Goal: Task Accomplishment & Management: Use online tool/utility

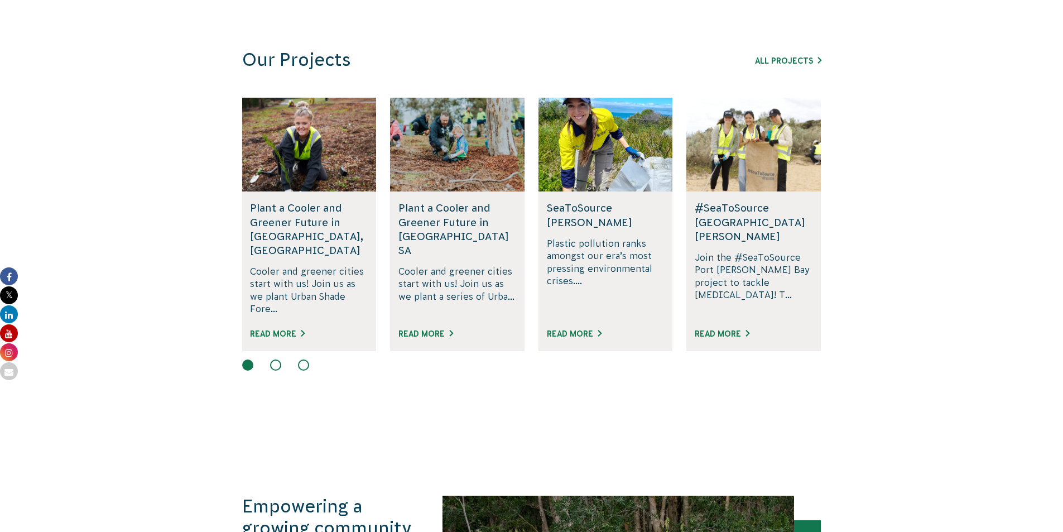
scroll to position [669, 0]
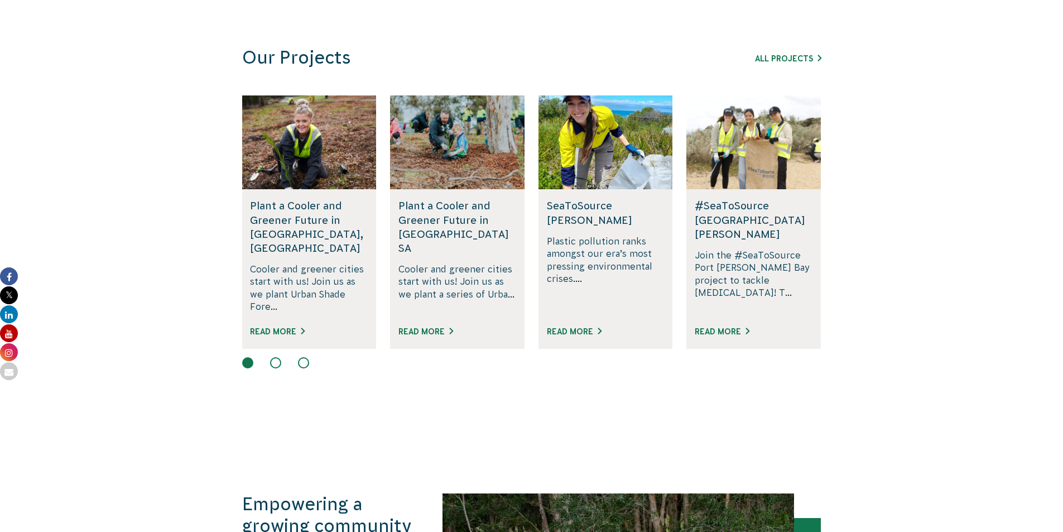
click at [273, 357] on button at bounding box center [275, 362] width 11 height 11
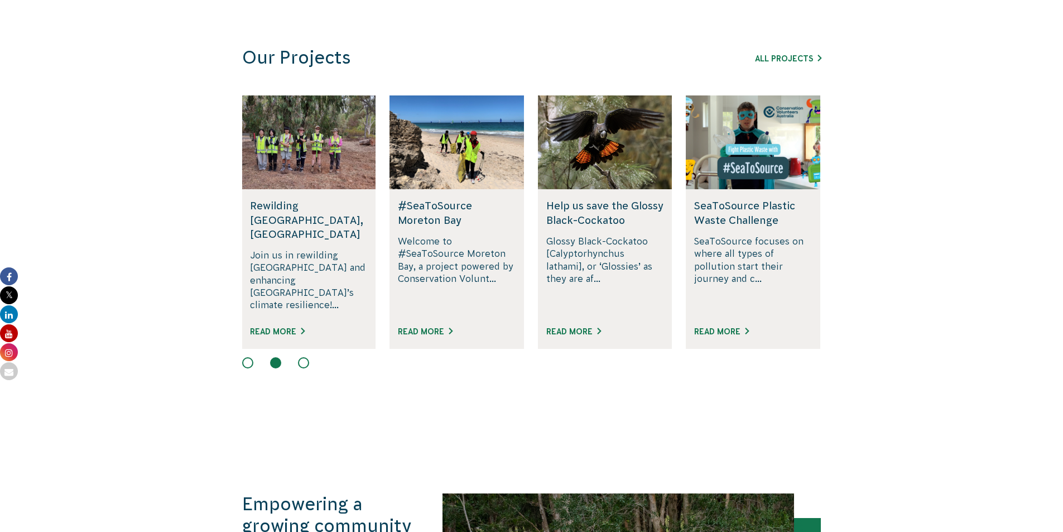
click at [307, 357] on button at bounding box center [303, 362] width 11 height 11
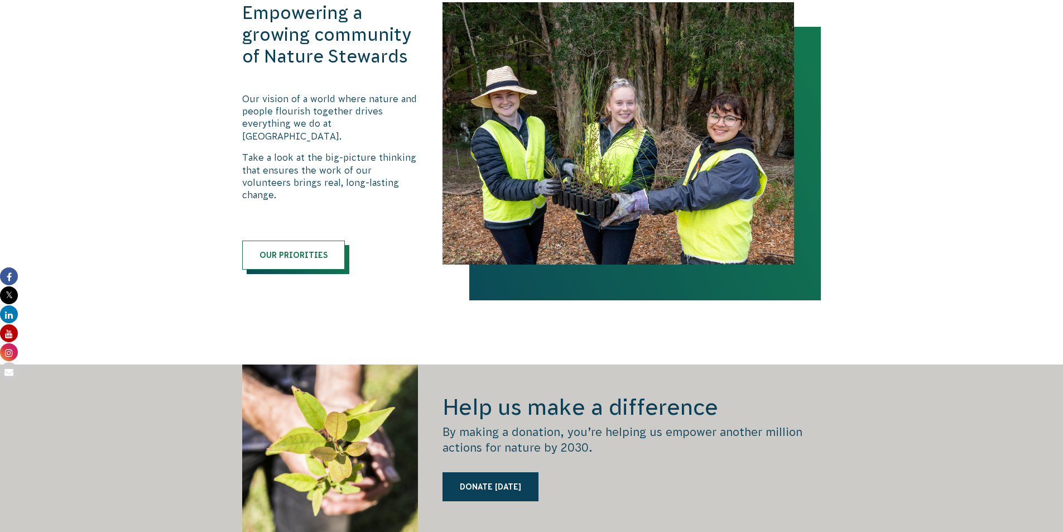
scroll to position [1395, 0]
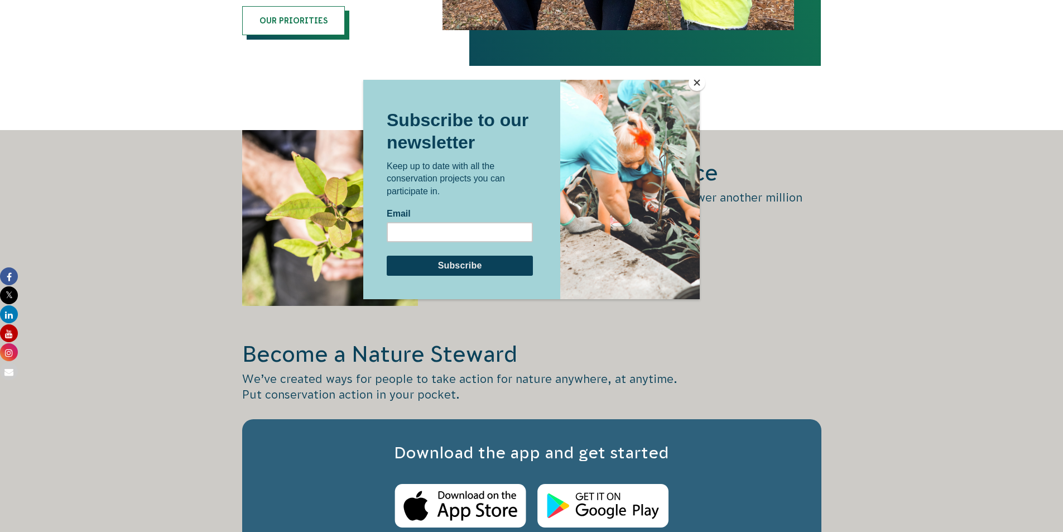
click at [700, 84] on button "Close" at bounding box center [696, 82] width 17 height 17
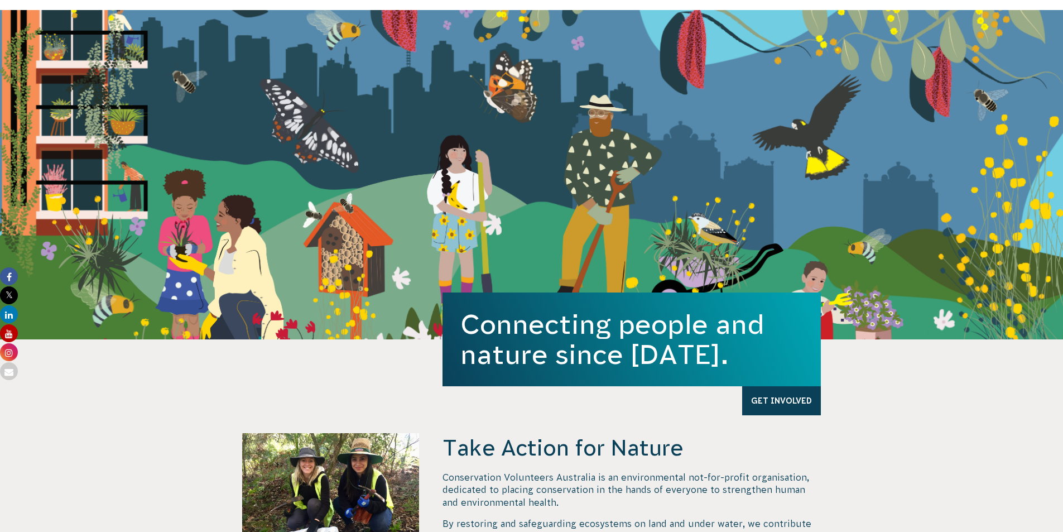
scroll to position [0, 0]
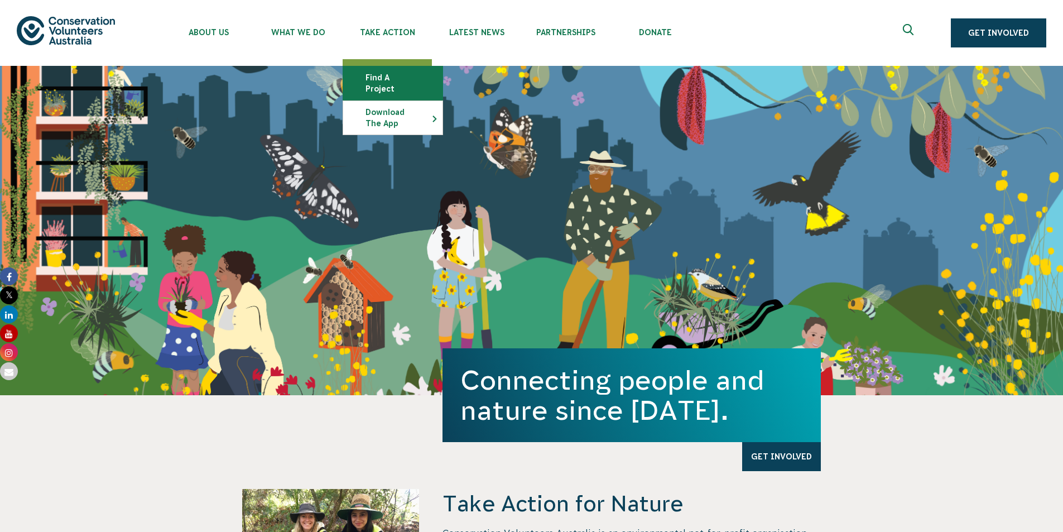
click at [390, 75] on link "Find a project" at bounding box center [392, 82] width 99 height 33
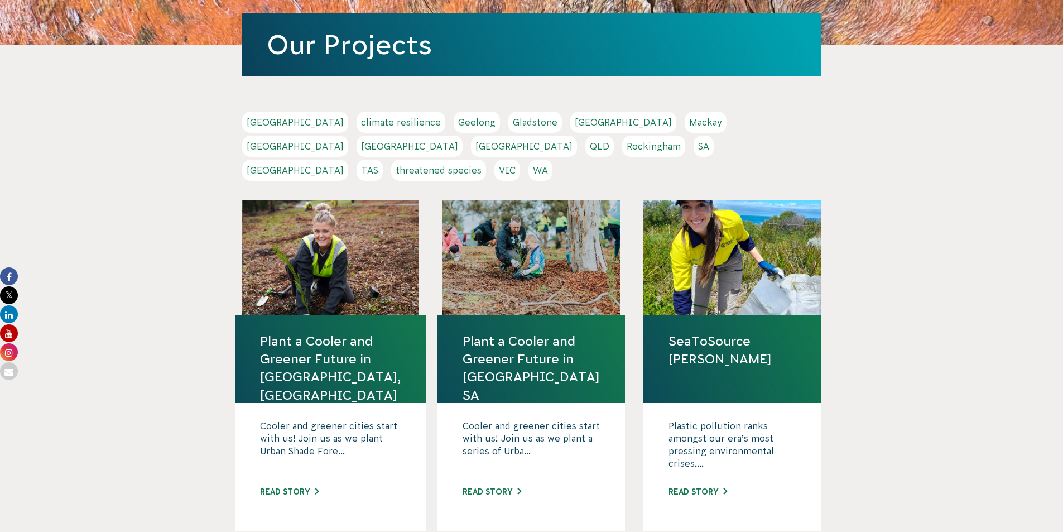
scroll to position [167, 0]
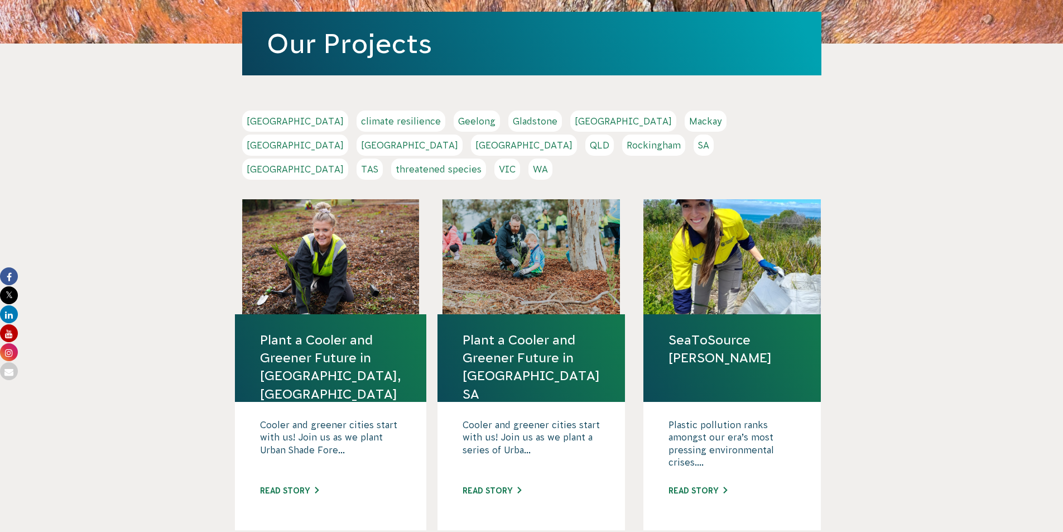
click at [520, 158] on link "VIC" at bounding box center [507, 168] width 26 height 21
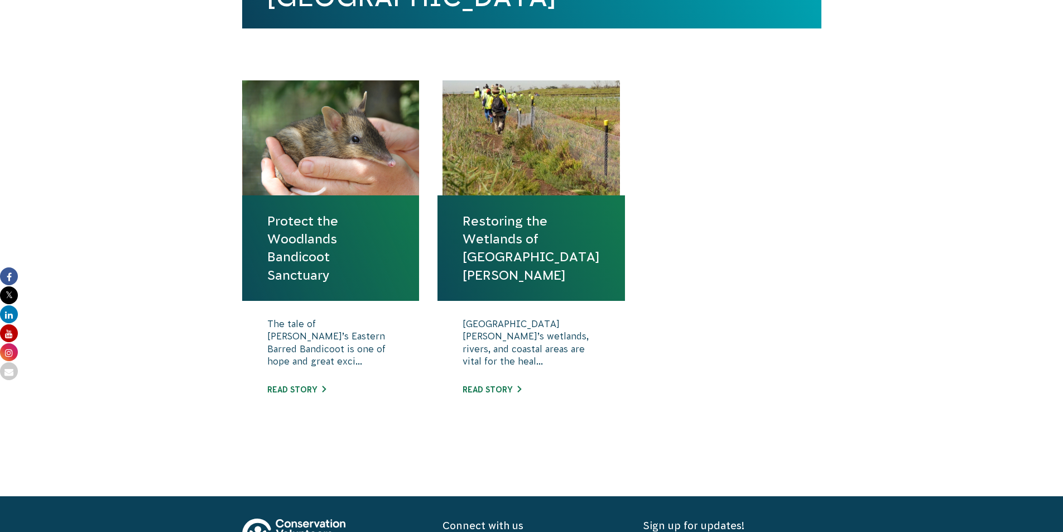
scroll to position [390, 0]
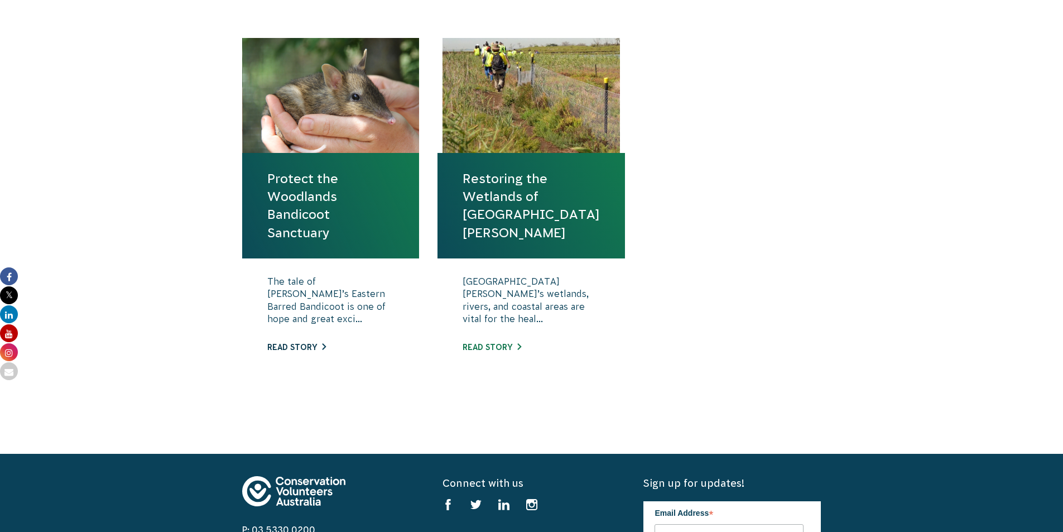
click at [309, 350] on link "Read story" at bounding box center [296, 347] width 59 height 9
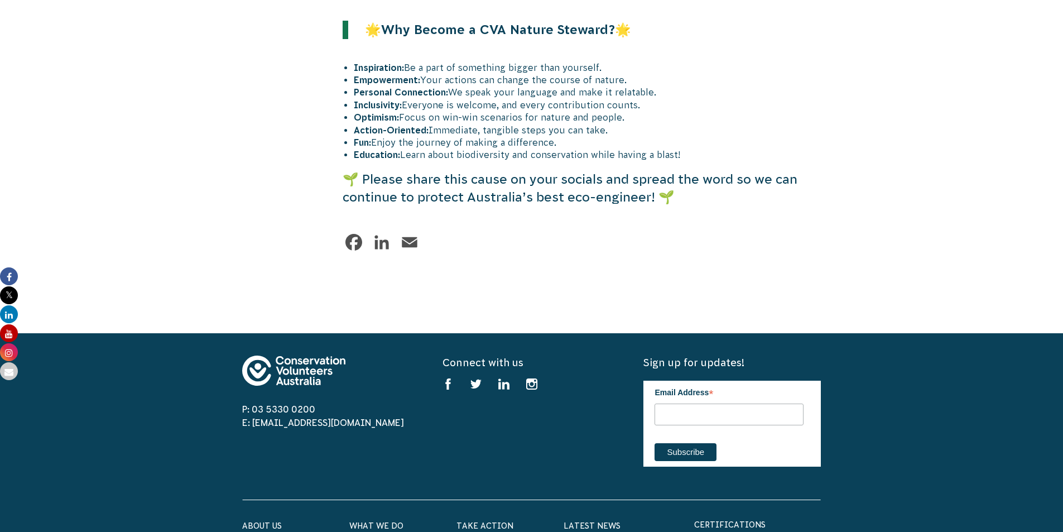
scroll to position [2678, 0]
